Goal: Information Seeking & Learning: Learn about a topic

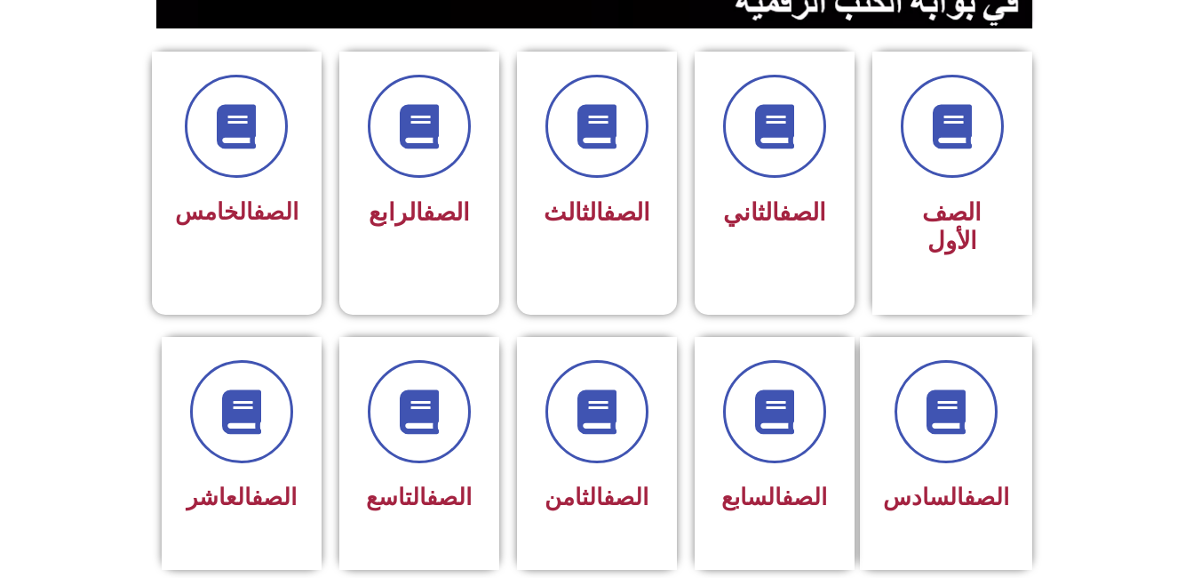
scroll to position [449, 0]
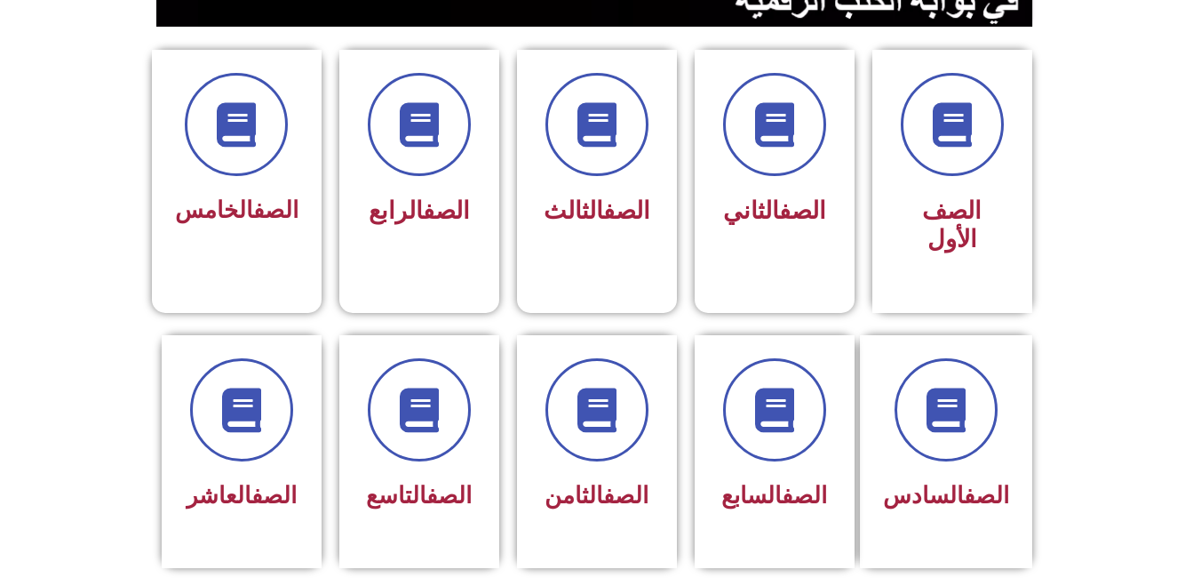
click at [413, 173] on span at bounding box center [419, 124] width 103 height 103
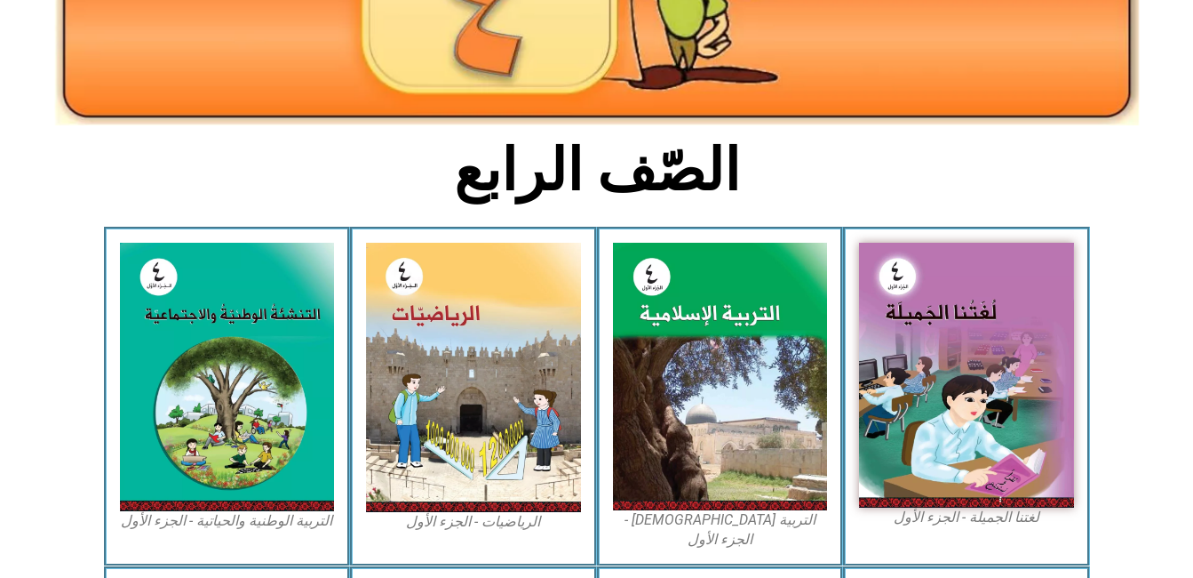
scroll to position [329, 0]
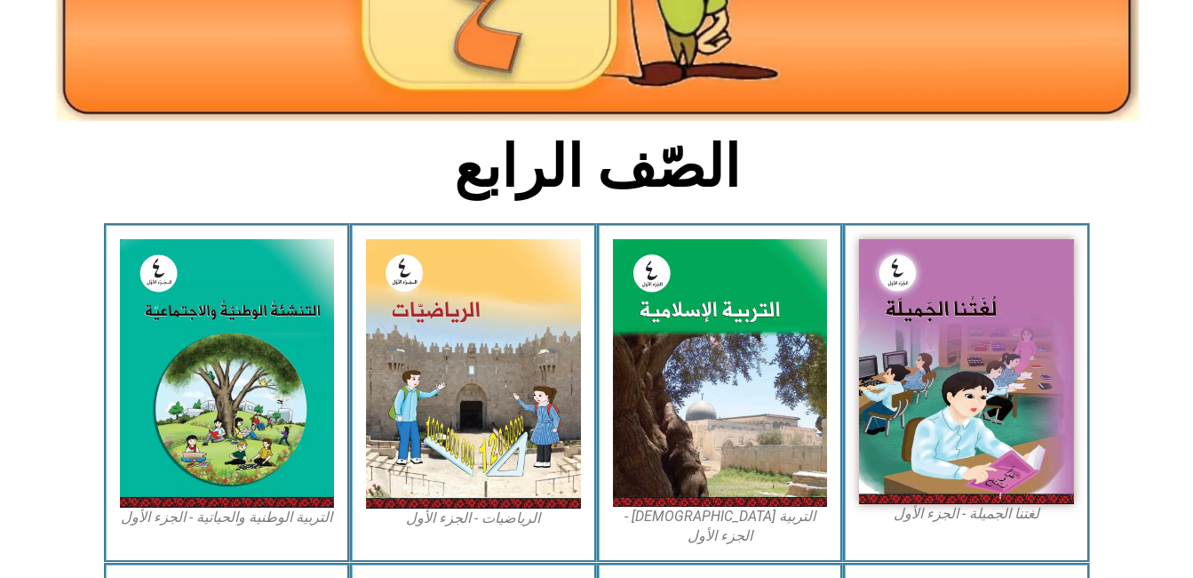
click at [905, 340] on img at bounding box center [966, 371] width 215 height 265
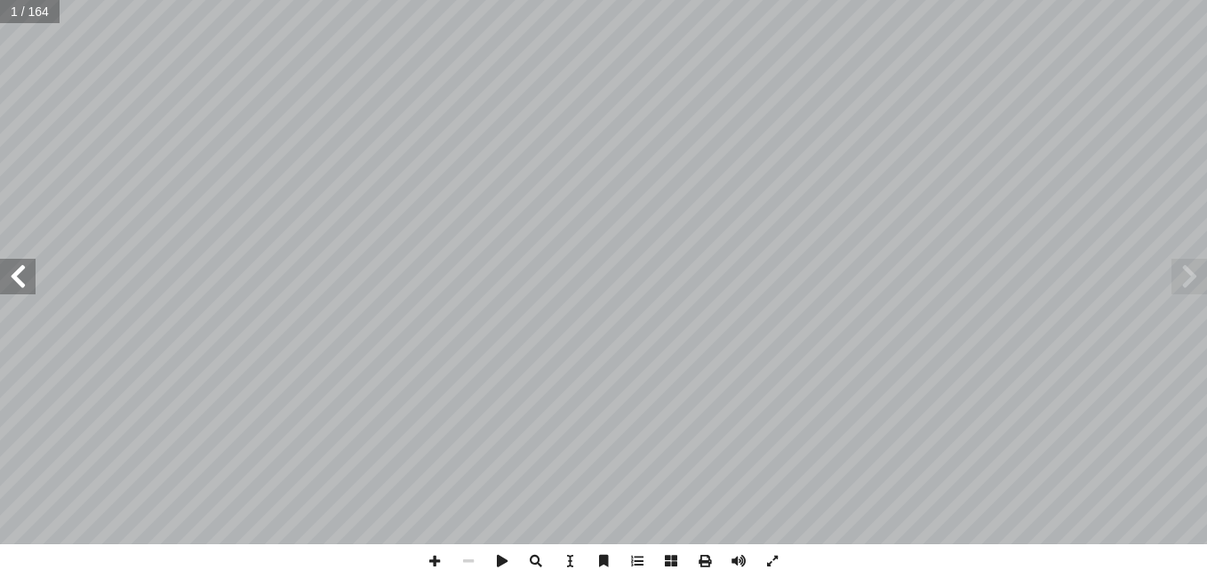
click at [23, 271] on span at bounding box center [18, 277] width 36 height 36
click at [16, 262] on span at bounding box center [18, 277] width 36 height 36
click at [28, 281] on span at bounding box center [18, 277] width 36 height 36
click at [33, 270] on span at bounding box center [18, 277] width 36 height 36
click at [33, 272] on span at bounding box center [18, 277] width 36 height 36
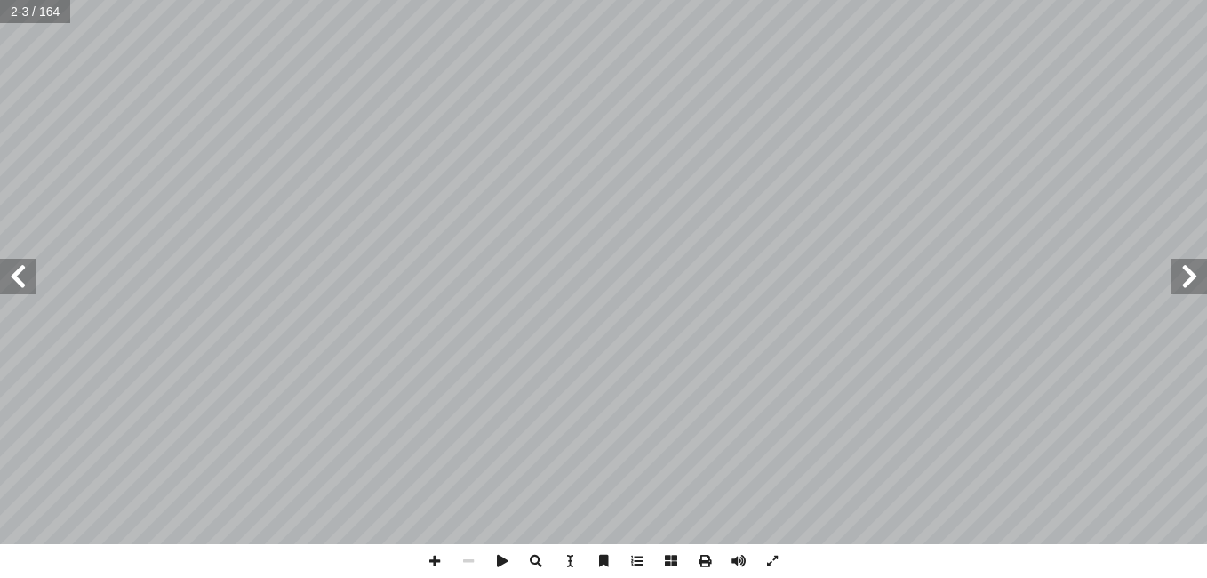
click at [31, 276] on span at bounding box center [18, 277] width 36 height 36
click at [31, 270] on span at bounding box center [18, 277] width 36 height 36
click at [20, 286] on span at bounding box center [18, 277] width 36 height 36
click at [20, 291] on span at bounding box center [18, 277] width 36 height 36
click at [19, 280] on span at bounding box center [18, 277] width 36 height 36
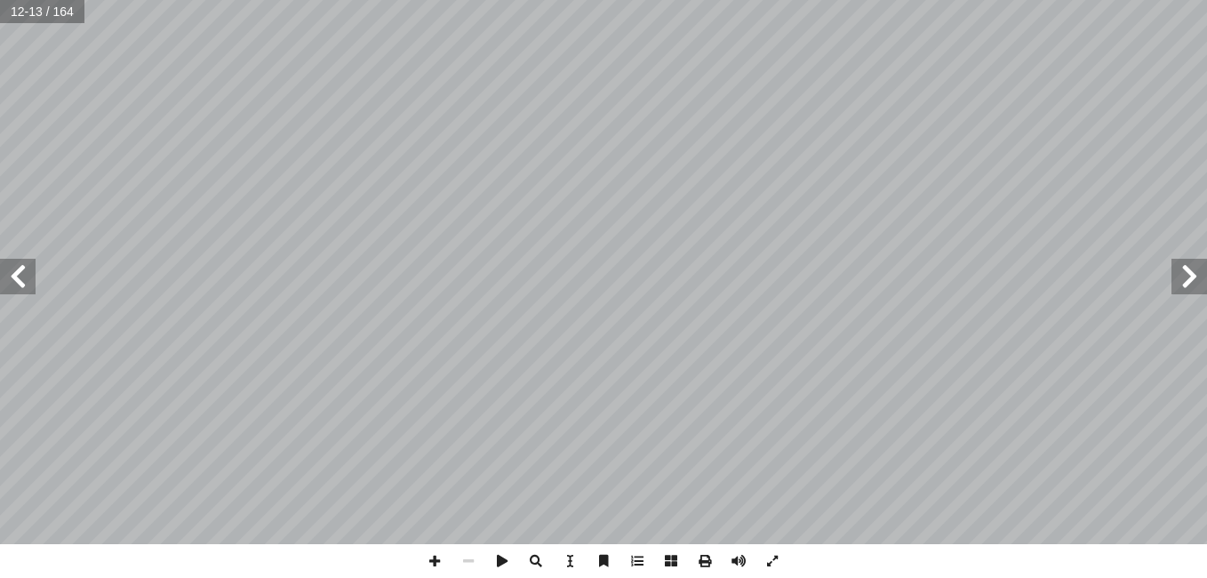
click at [33, 285] on span at bounding box center [18, 277] width 36 height 36
click at [34, 273] on span at bounding box center [18, 277] width 36 height 36
click at [31, 271] on span at bounding box center [18, 277] width 36 height 36
click at [30, 267] on span at bounding box center [18, 277] width 36 height 36
click at [28, 274] on span at bounding box center [18, 277] width 36 height 36
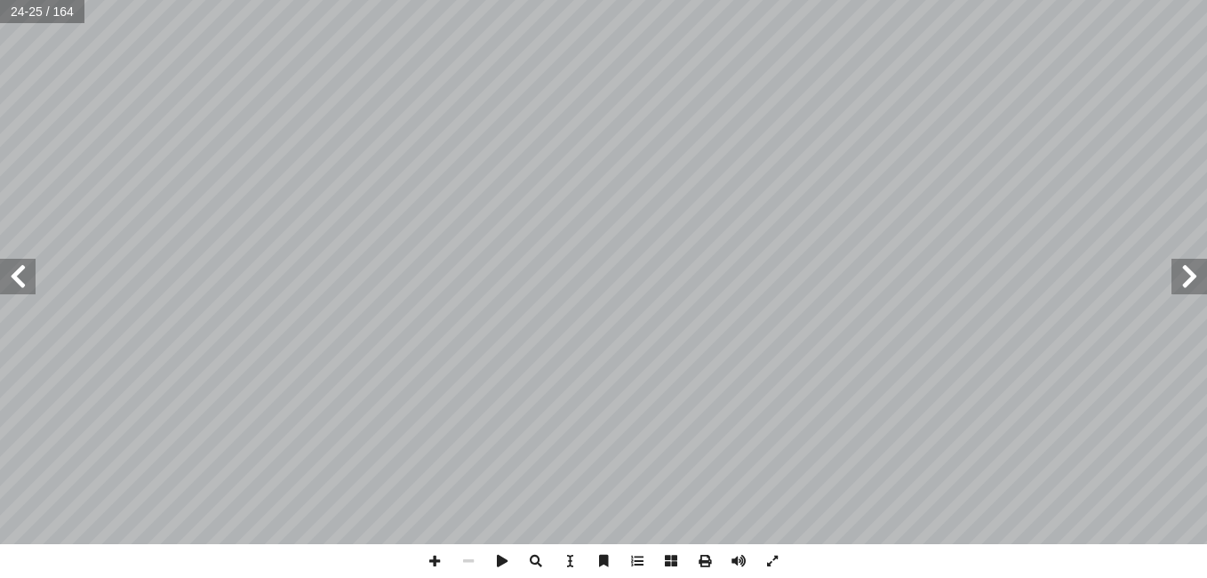
click at [30, 284] on span at bounding box center [18, 277] width 36 height 36
click at [25, 282] on span at bounding box center [18, 277] width 36 height 36
click at [26, 291] on span at bounding box center [18, 277] width 36 height 36
click at [30, 291] on span at bounding box center [18, 277] width 36 height 36
click at [28, 290] on span at bounding box center [18, 277] width 36 height 36
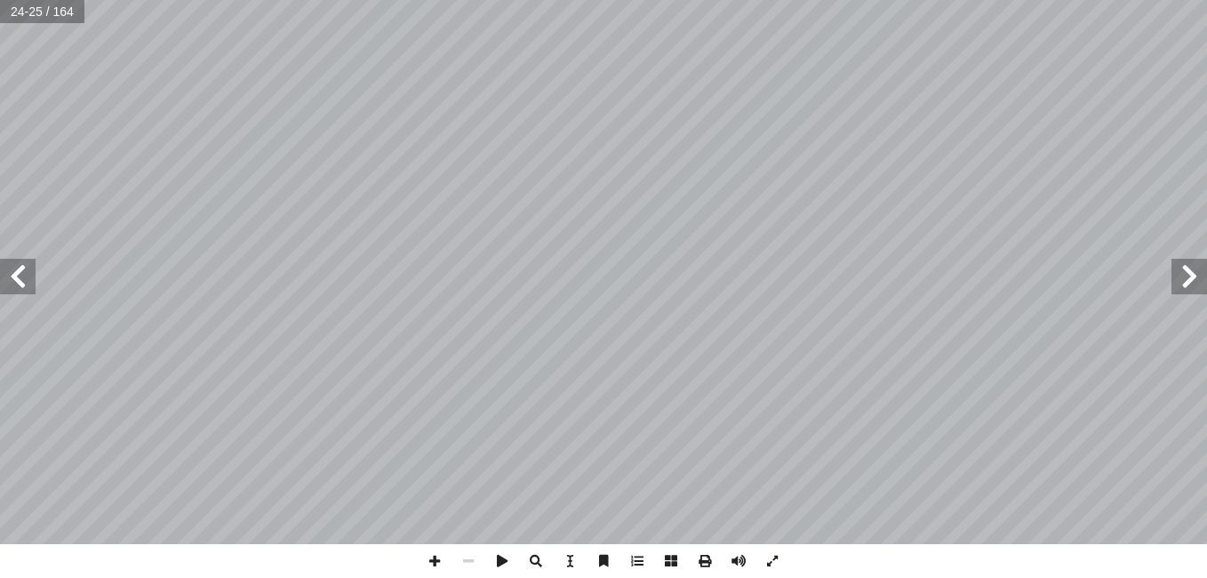
click at [30, 276] on span at bounding box center [18, 277] width 36 height 36
click at [16, 287] on span at bounding box center [18, 277] width 36 height 36
click at [23, 271] on span at bounding box center [18, 277] width 36 height 36
click at [3, 274] on span at bounding box center [18, 277] width 36 height 36
click at [25, 274] on span at bounding box center [18, 277] width 36 height 36
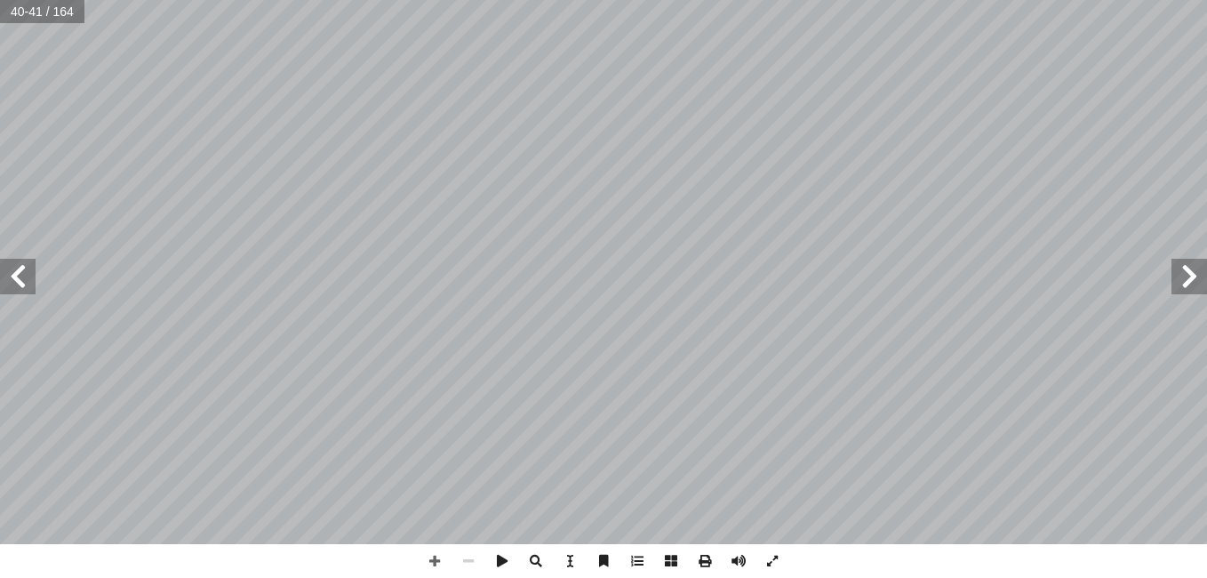
click at [8, 274] on span at bounding box center [18, 277] width 36 height 36
click at [29, 274] on span at bounding box center [18, 277] width 36 height 36
click at [29, 284] on span at bounding box center [18, 277] width 36 height 36
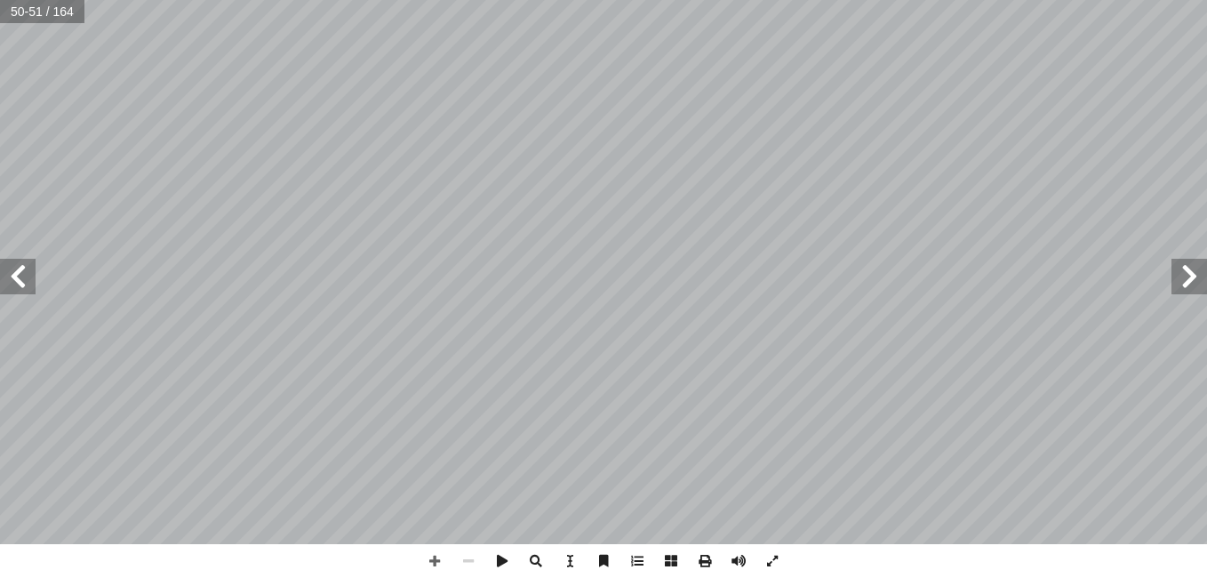
click at [29, 284] on span at bounding box center [18, 277] width 36 height 36
click at [1174, 272] on span at bounding box center [1189, 277] width 36 height 36
click at [20, 285] on span at bounding box center [18, 277] width 36 height 36
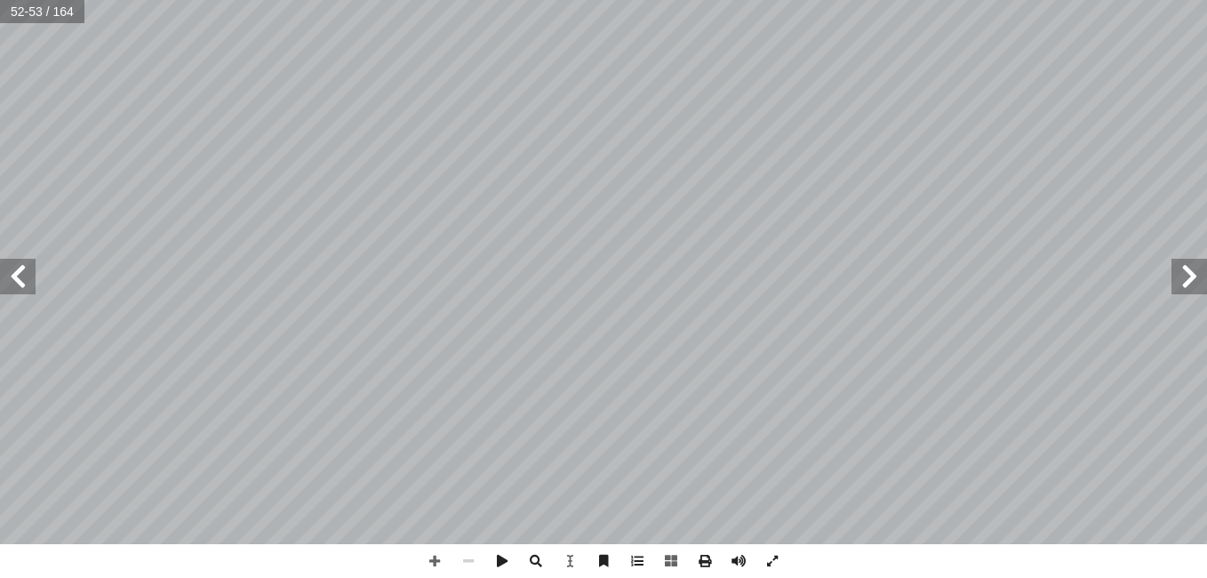
click at [16, 275] on span at bounding box center [18, 277] width 36 height 36
drag, startPoint x: 17, startPoint y: 275, endPoint x: 1186, endPoint y: 282, distance: 1169.5
click at [1186, 282] on span at bounding box center [1189, 277] width 36 height 36
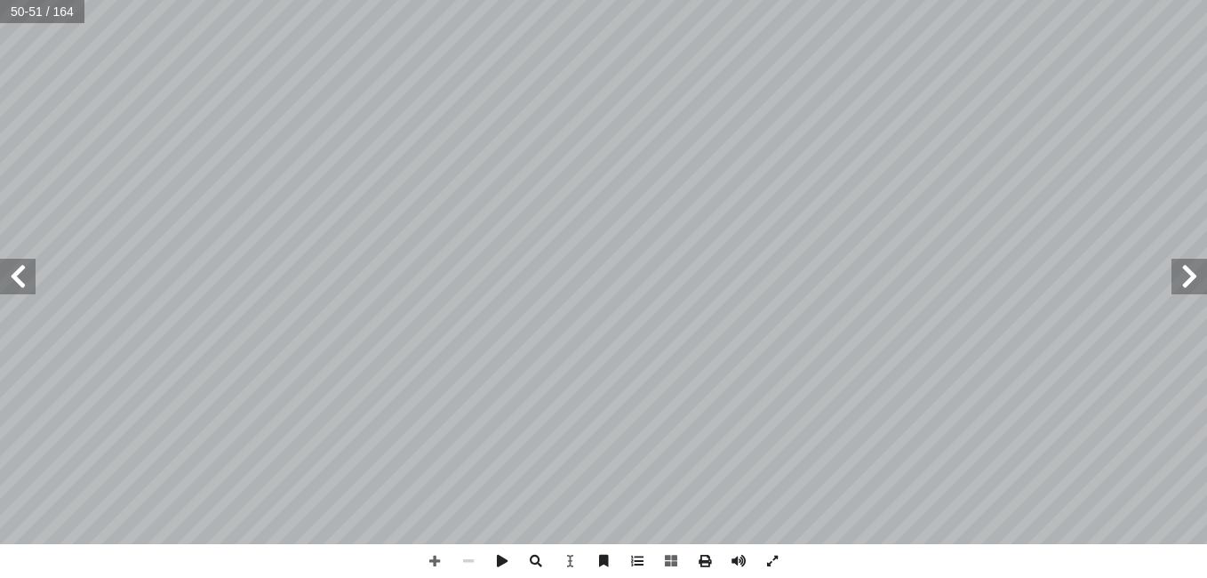
click at [1186, 282] on span at bounding box center [1189, 277] width 36 height 36
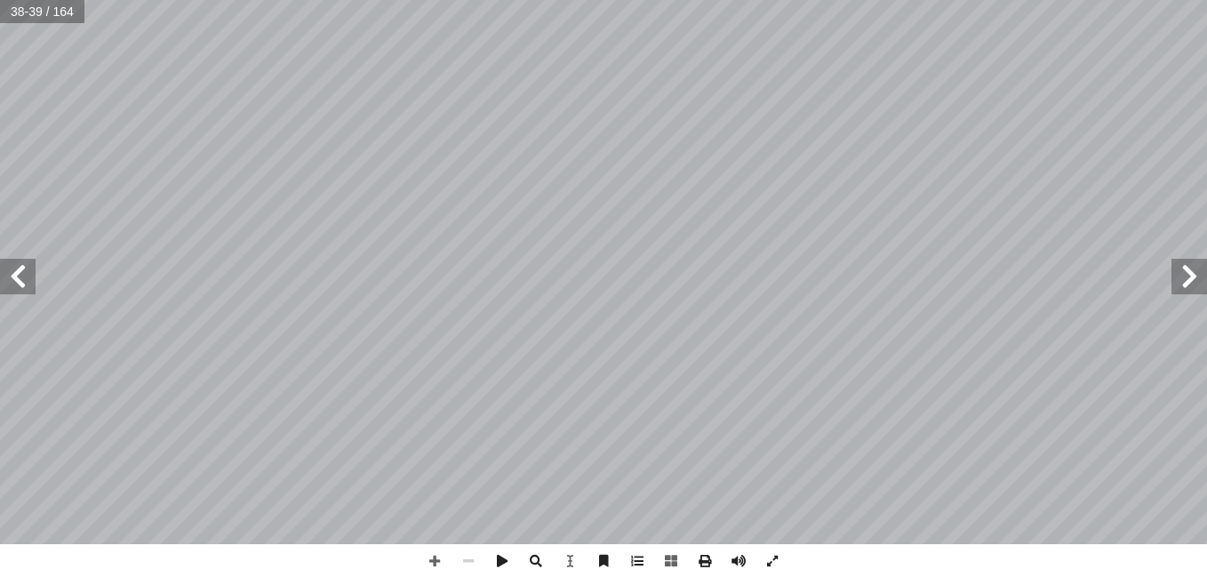
click at [1186, 282] on span at bounding box center [1189, 277] width 36 height 36
click at [17, 275] on span at bounding box center [18, 277] width 36 height 36
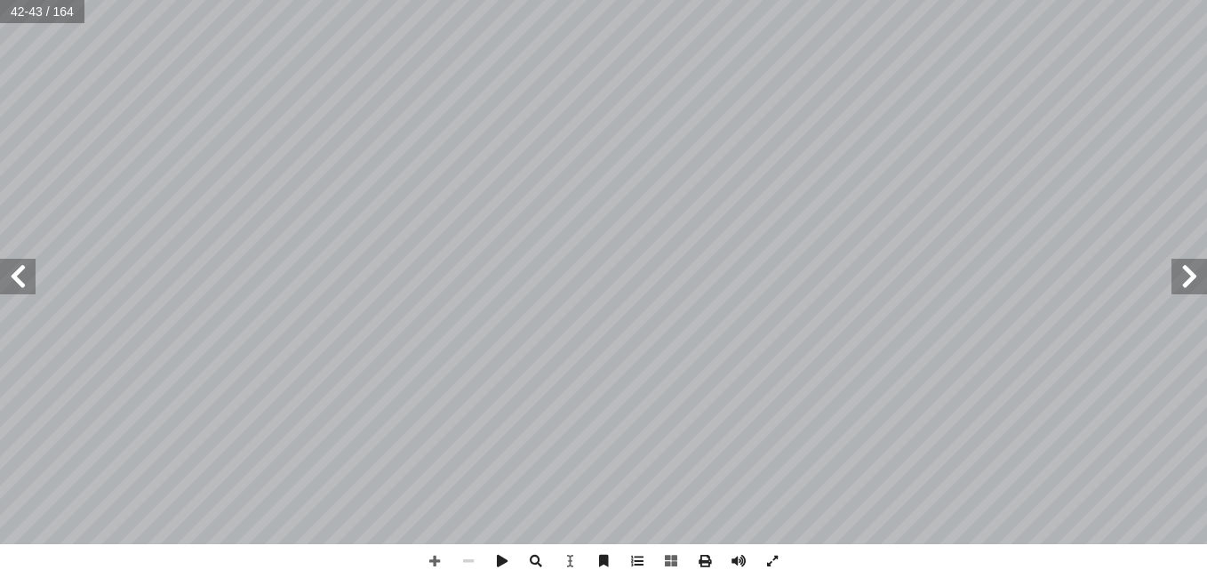
click at [17, 275] on span at bounding box center [18, 277] width 36 height 36
click at [19, 278] on span at bounding box center [18, 277] width 36 height 36
click at [16, 280] on span at bounding box center [18, 277] width 36 height 36
click at [4, 271] on span at bounding box center [18, 277] width 36 height 36
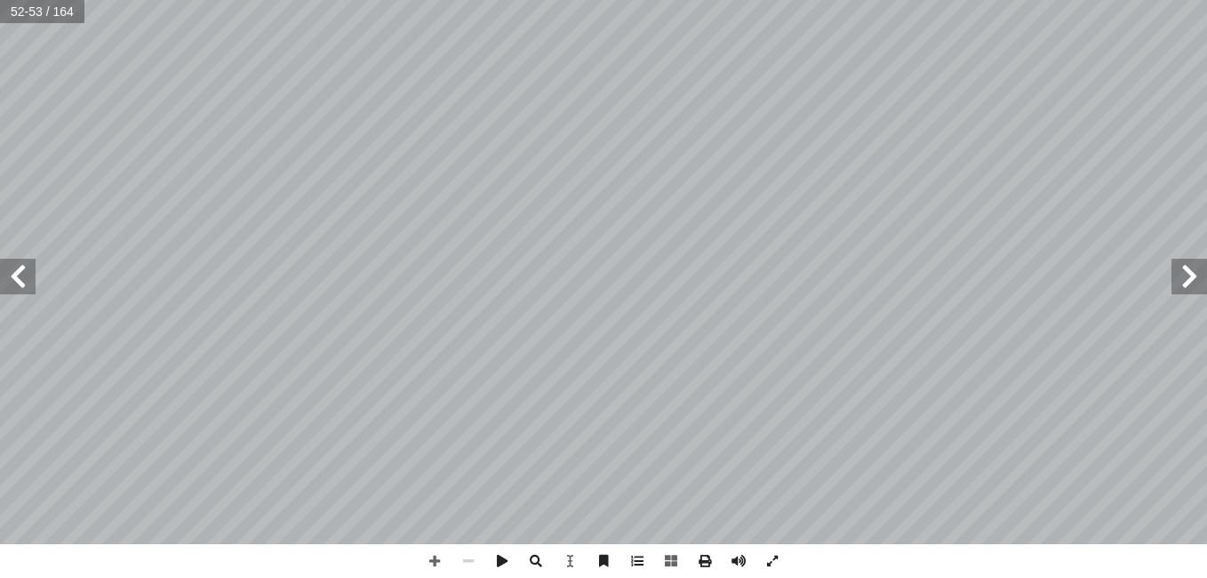
click at [4, 271] on span at bounding box center [18, 277] width 36 height 36
click at [1192, 285] on span at bounding box center [1189, 277] width 36 height 36
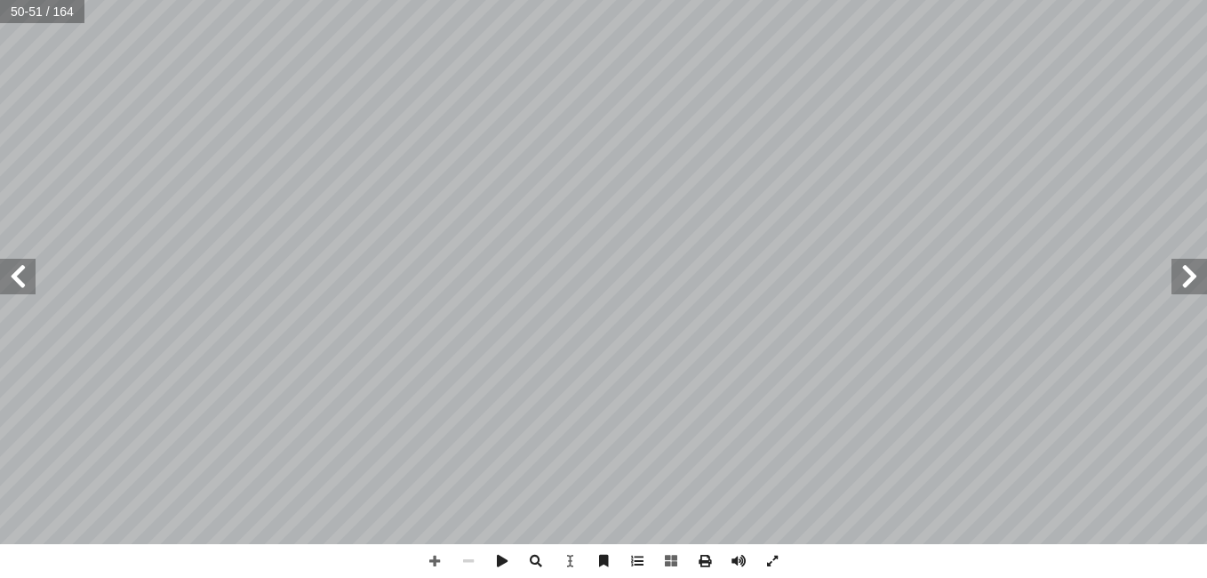
click at [1192, 285] on span at bounding box center [1189, 277] width 36 height 36
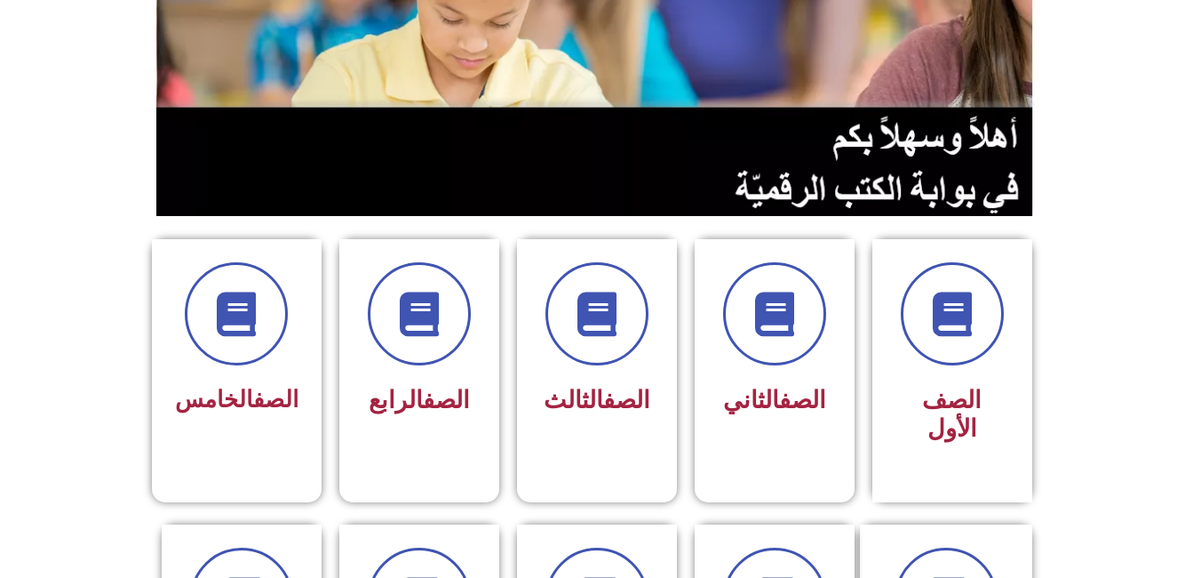
scroll to position [271, 0]
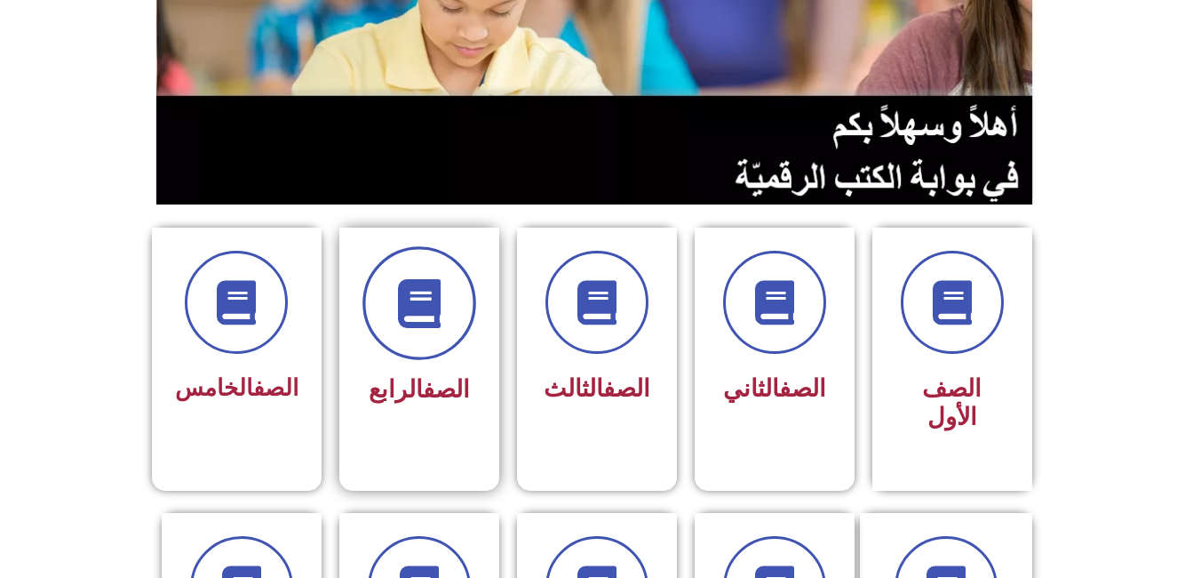
click at [422, 325] on span at bounding box center [420, 303] width 114 height 114
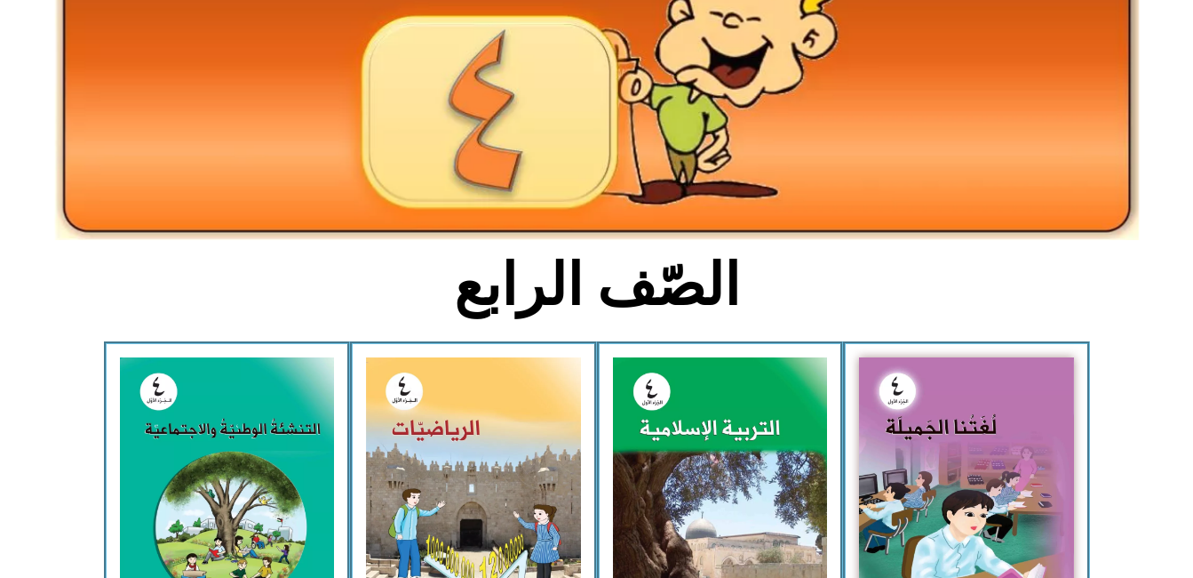
scroll to position [235, 0]
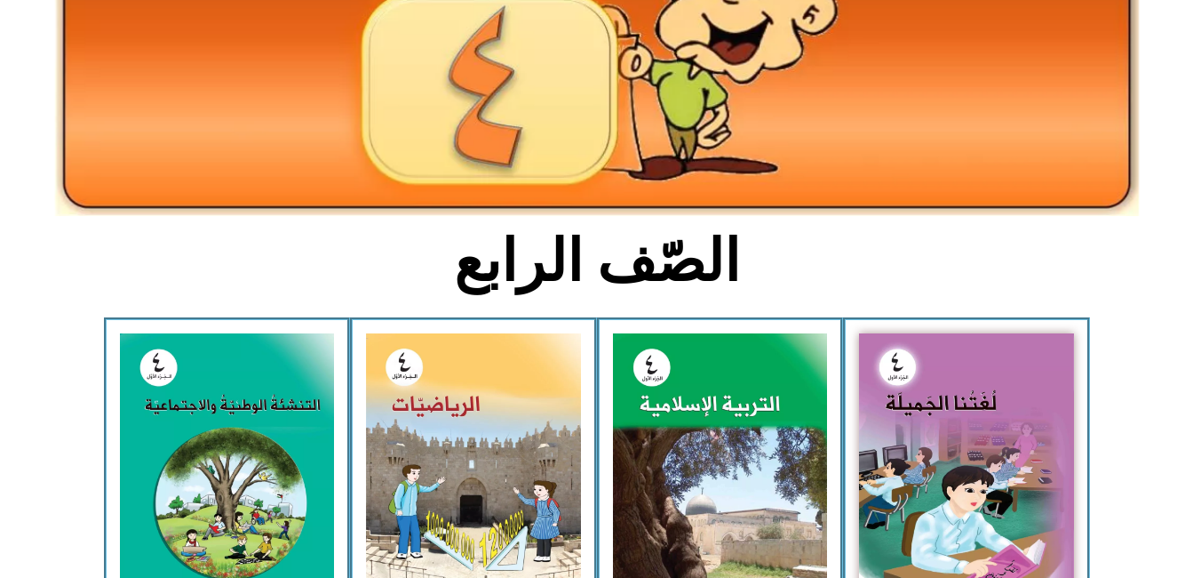
click at [919, 440] on img at bounding box center [966, 465] width 215 height 265
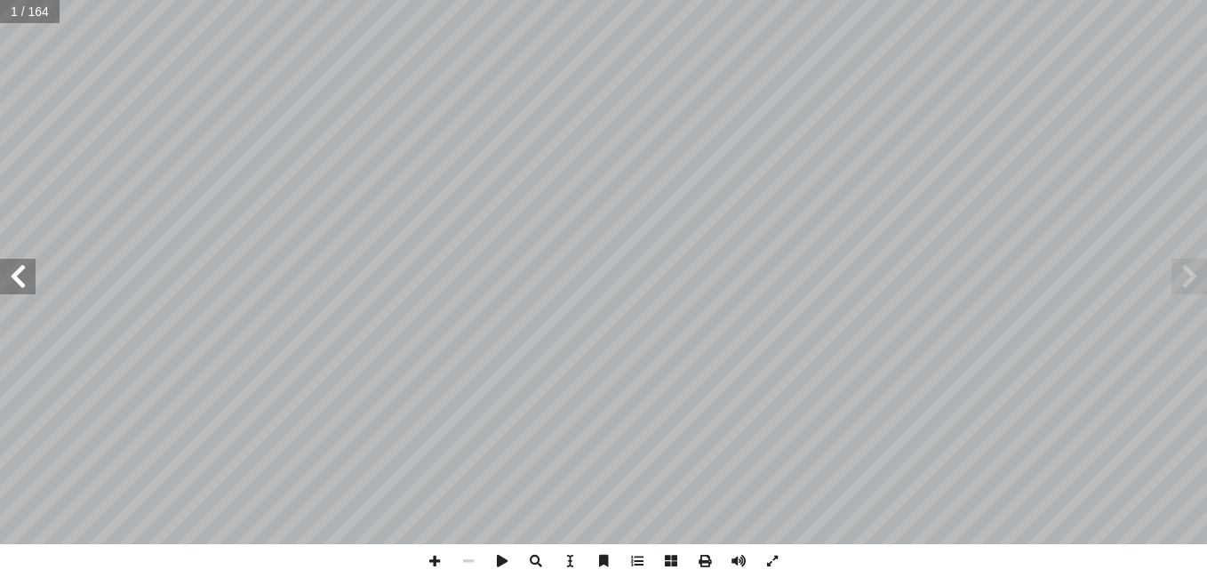
click at [21, 292] on span at bounding box center [18, 277] width 36 height 36
click at [12, 276] on span at bounding box center [18, 277] width 36 height 36
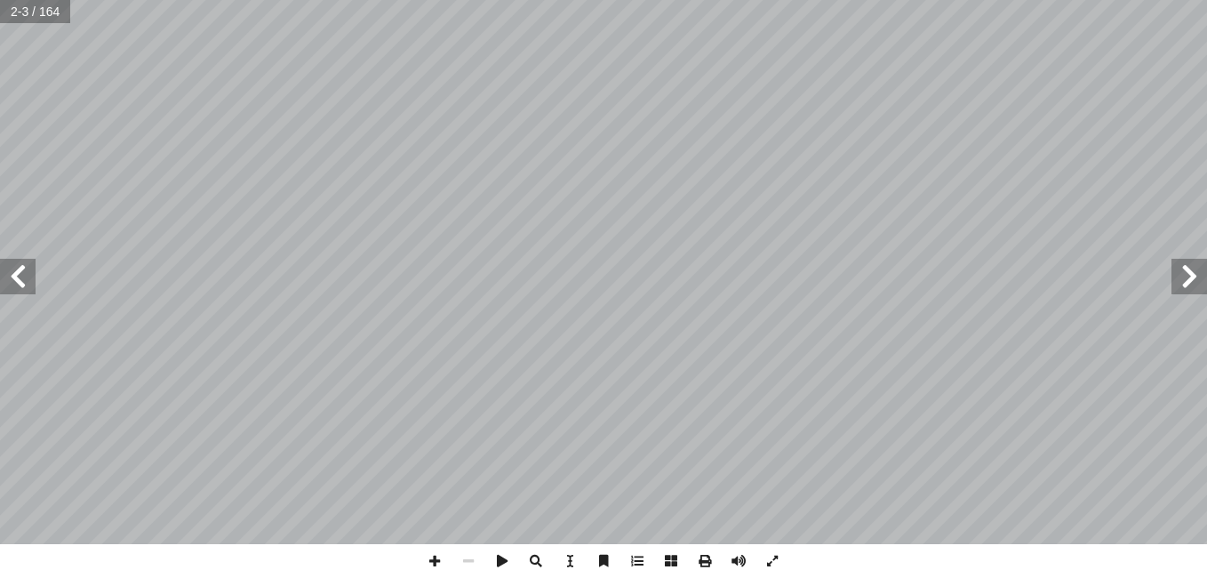
click at [12, 276] on span at bounding box center [18, 277] width 36 height 36
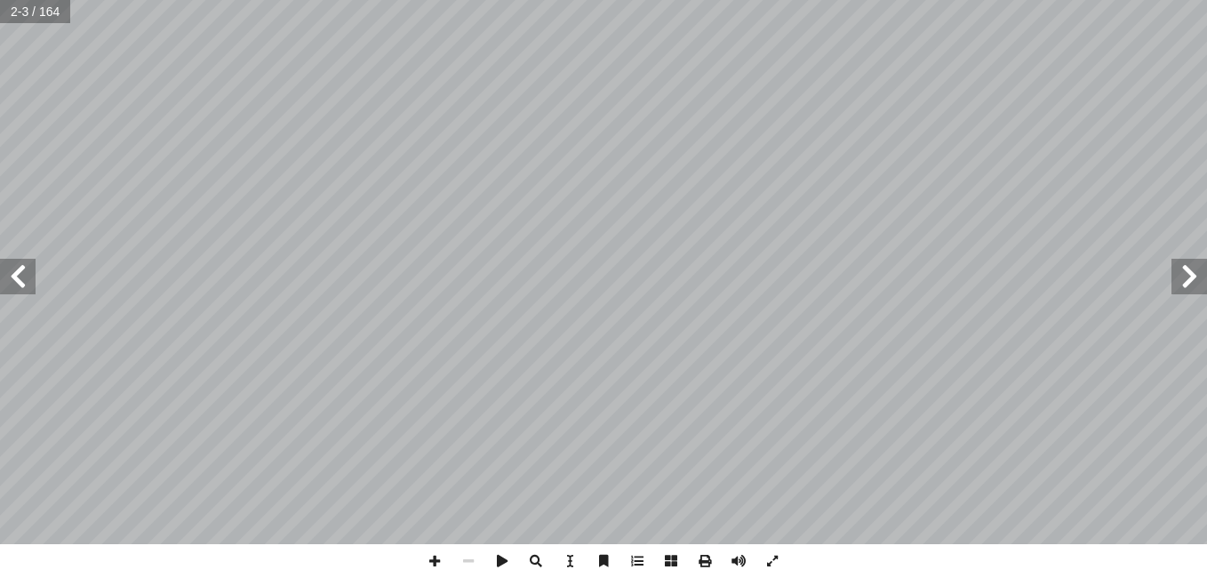
click at [12, 276] on span at bounding box center [18, 277] width 36 height 36
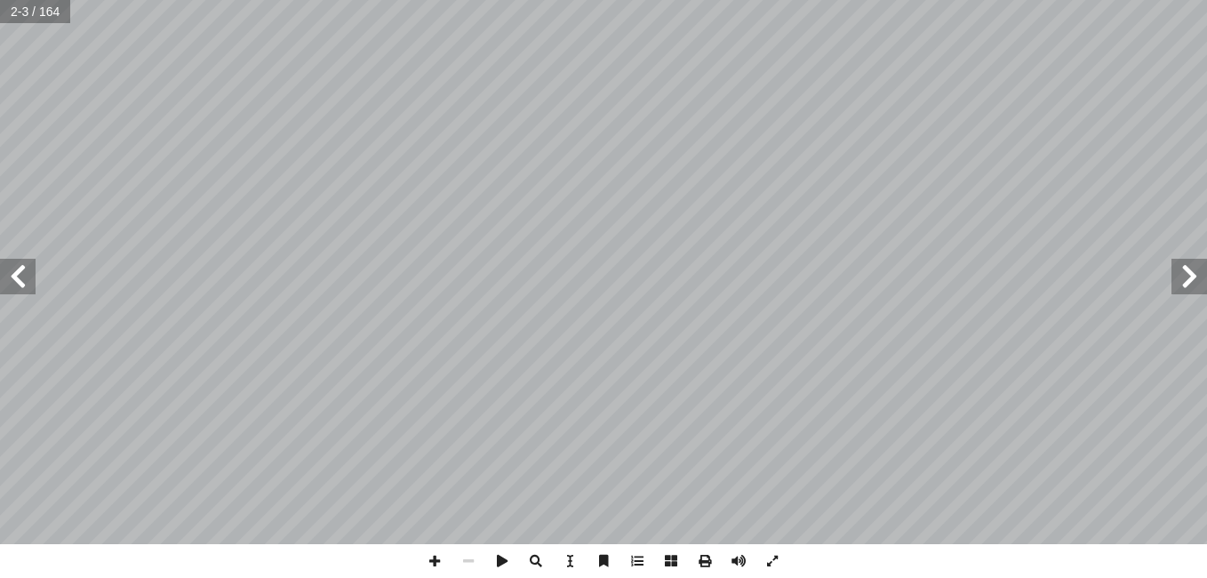
click at [12, 276] on span at bounding box center [18, 277] width 36 height 36
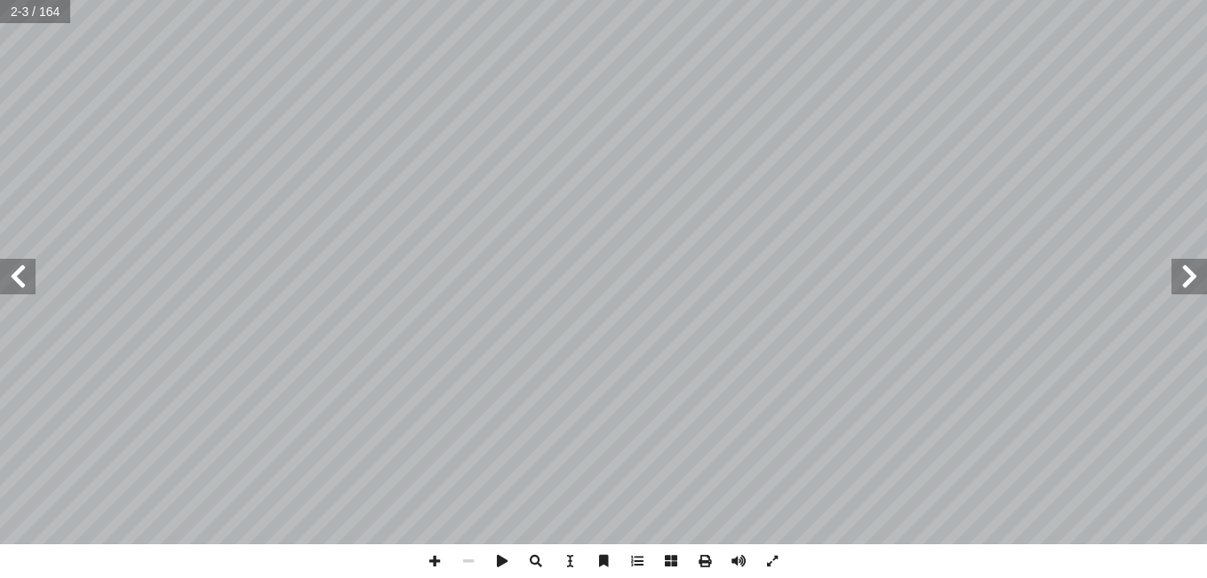
click at [12, 276] on span at bounding box center [18, 277] width 36 height 36
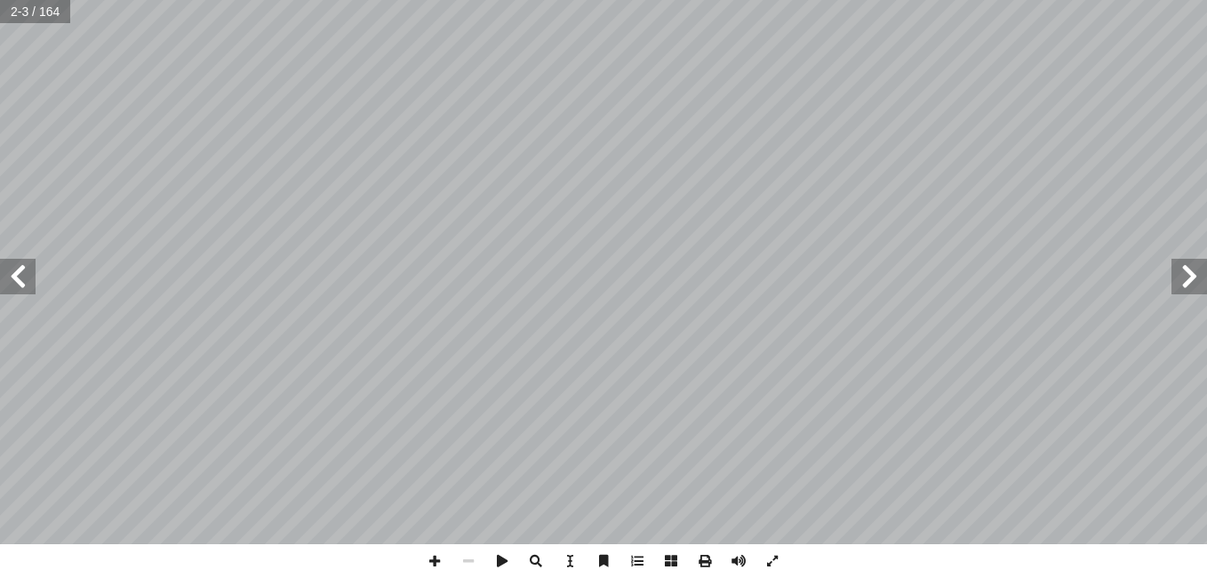
click at [12, 276] on span at bounding box center [18, 277] width 36 height 36
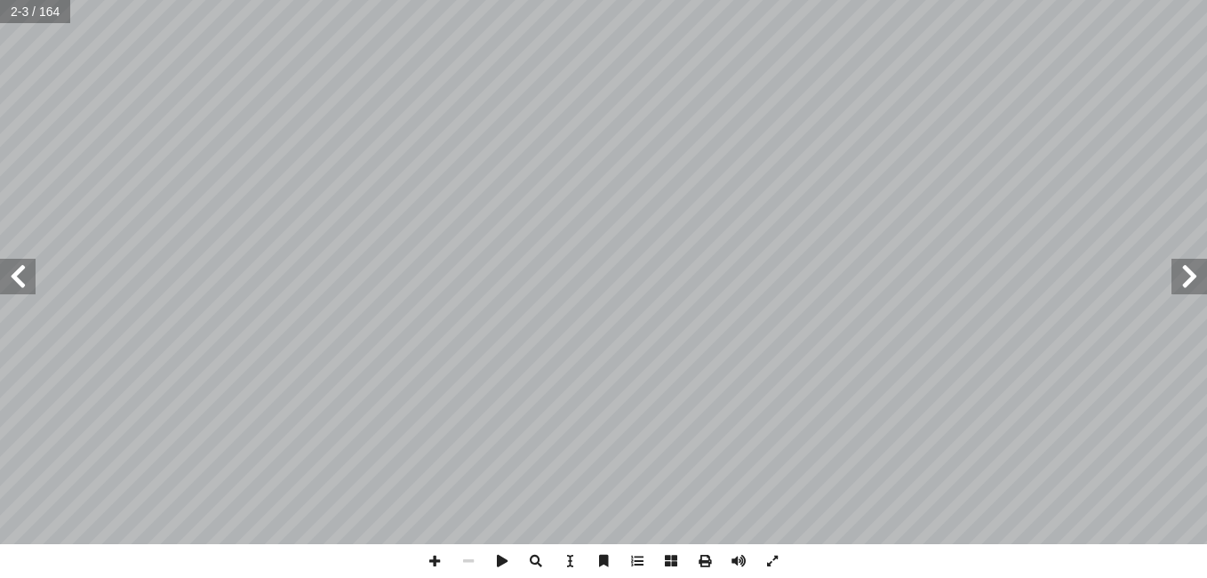
click at [12, 276] on span at bounding box center [18, 277] width 36 height 36
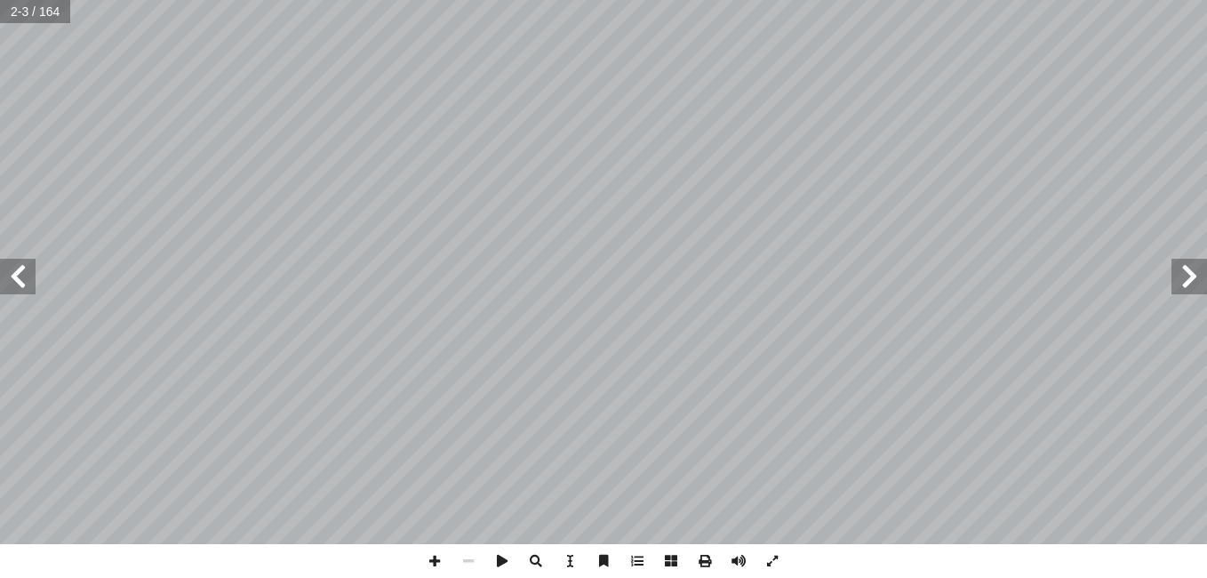
click at [12, 276] on span at bounding box center [18, 277] width 36 height 36
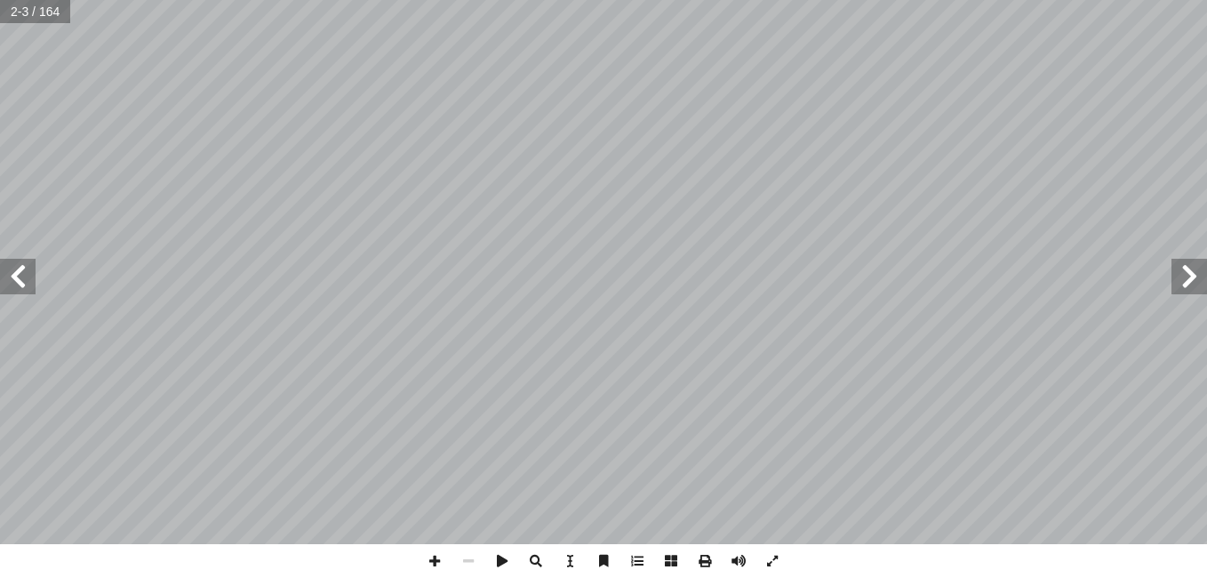
click at [12, 276] on span at bounding box center [18, 277] width 36 height 36
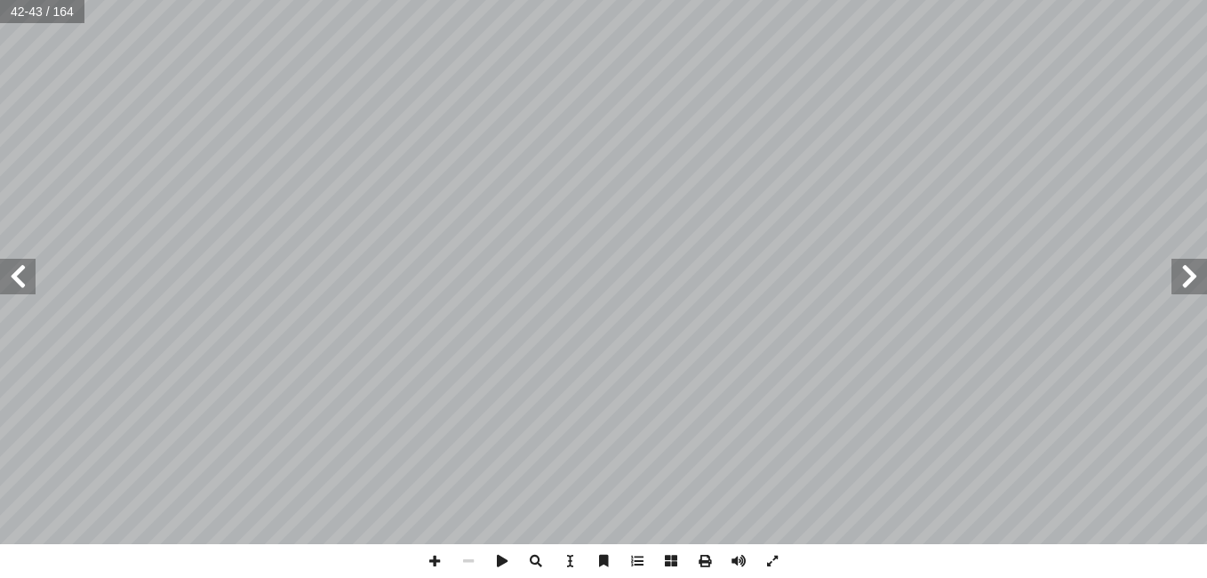
click at [12, 276] on span at bounding box center [18, 277] width 36 height 36
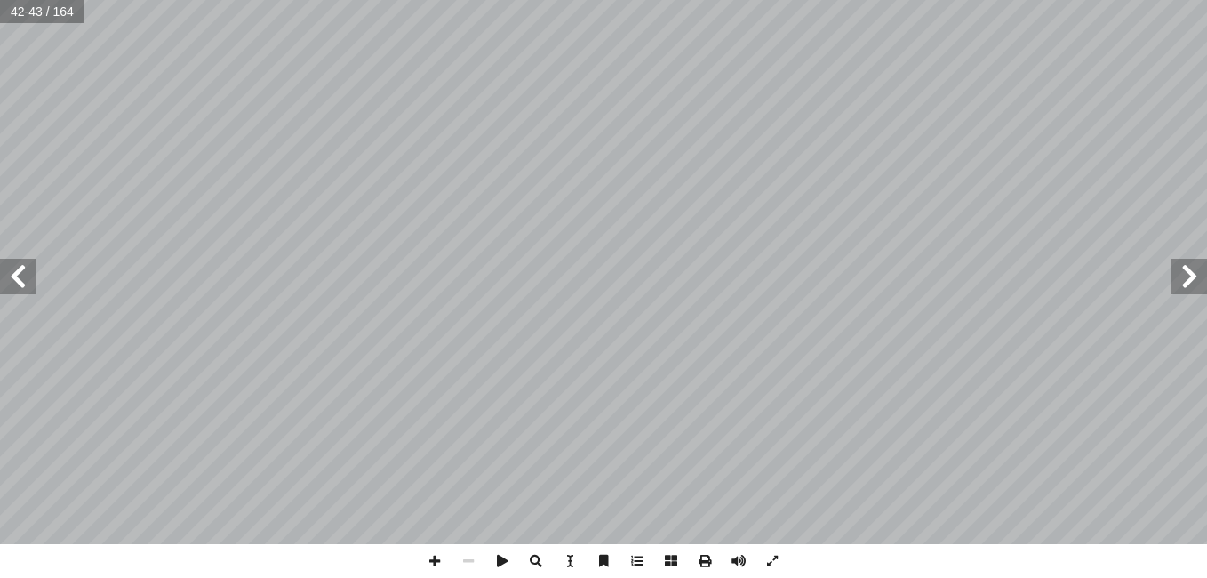
click at [12, 276] on span at bounding box center [18, 277] width 36 height 36
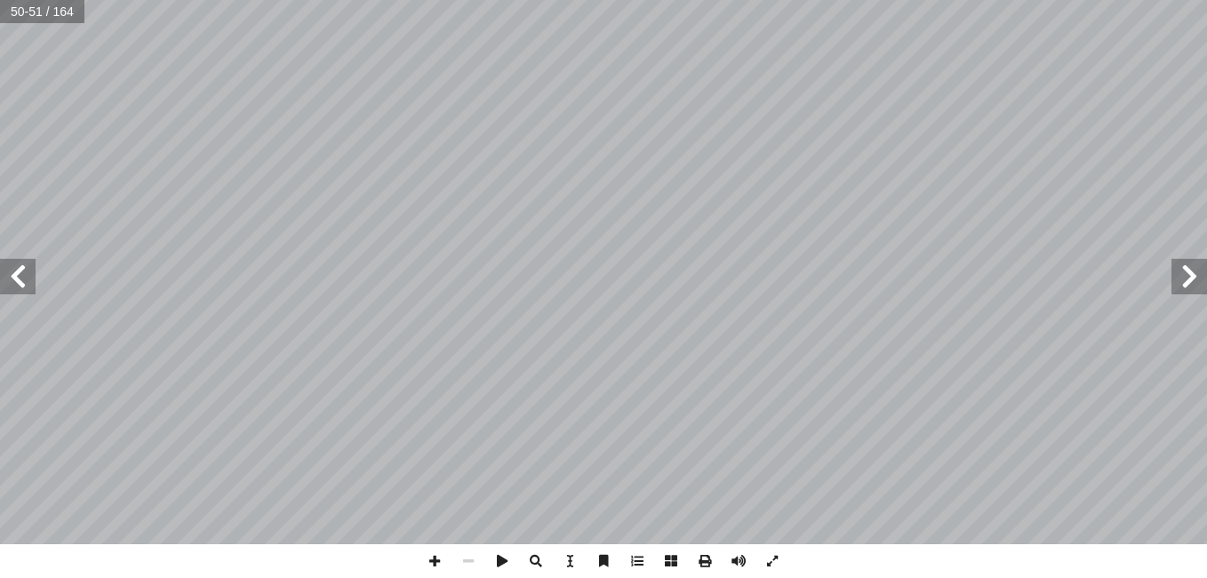
click at [12, 276] on span at bounding box center [18, 277] width 36 height 36
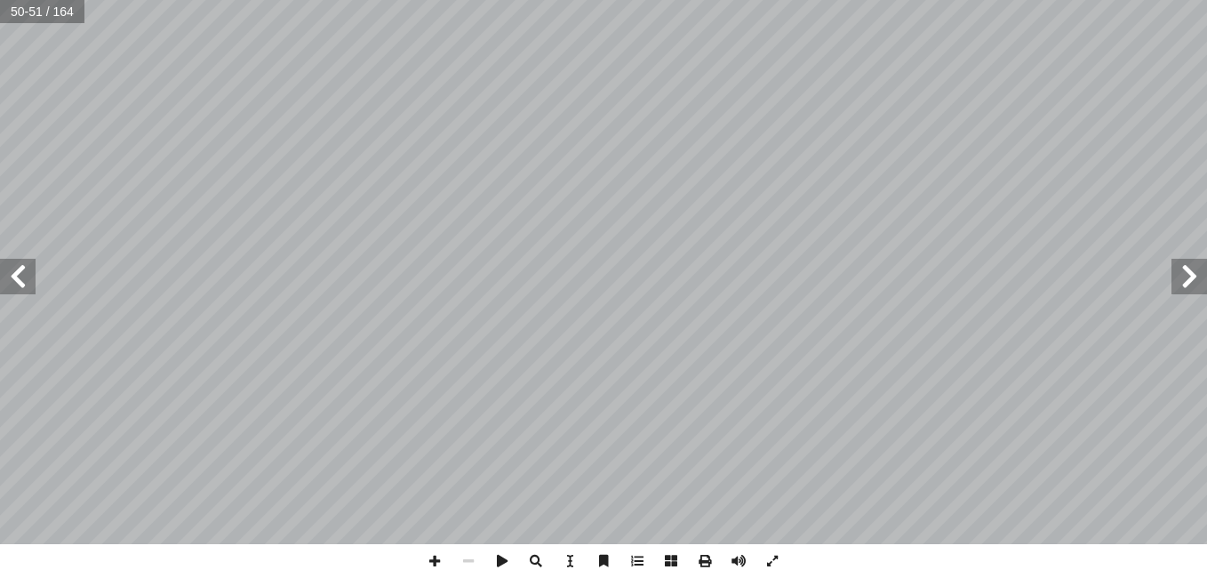
click at [12, 276] on span at bounding box center [18, 277] width 36 height 36
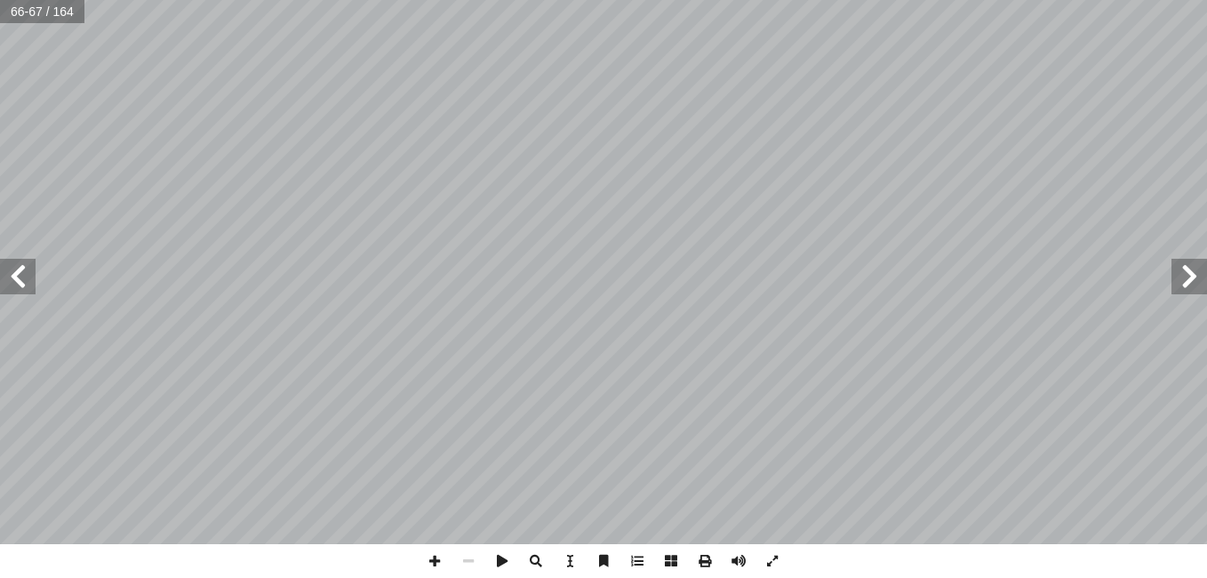
click at [12, 268] on span at bounding box center [18, 277] width 36 height 36
